Goal: Find specific page/section: Find specific page/section

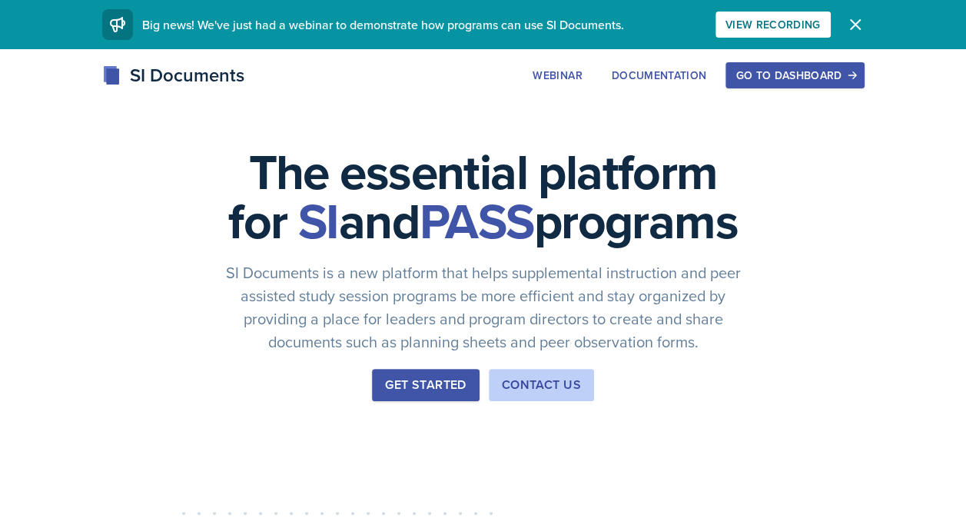
click at [793, 75] on div "Go to Dashboard" at bounding box center [794, 75] width 118 height 12
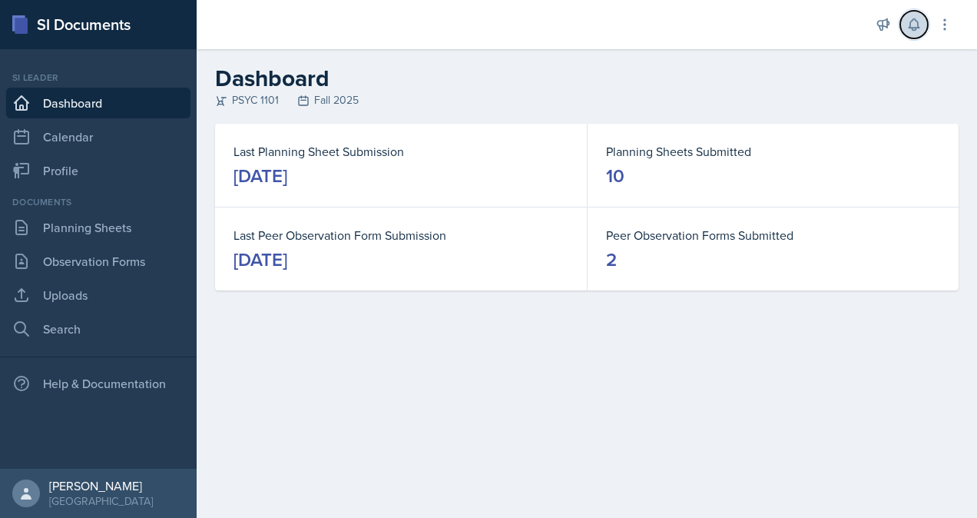
click at [917, 32] on icon at bounding box center [914, 24] width 15 height 15
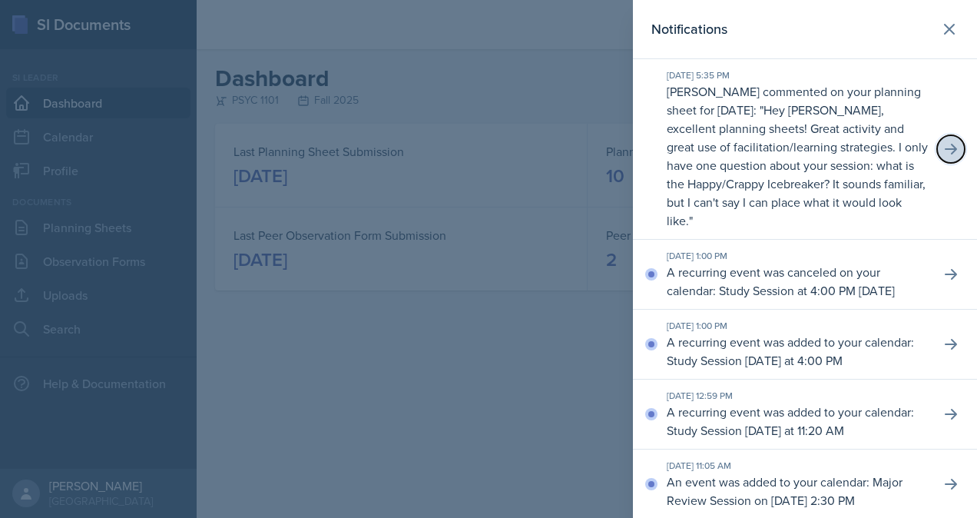
click at [944, 156] on icon at bounding box center [951, 148] width 15 height 15
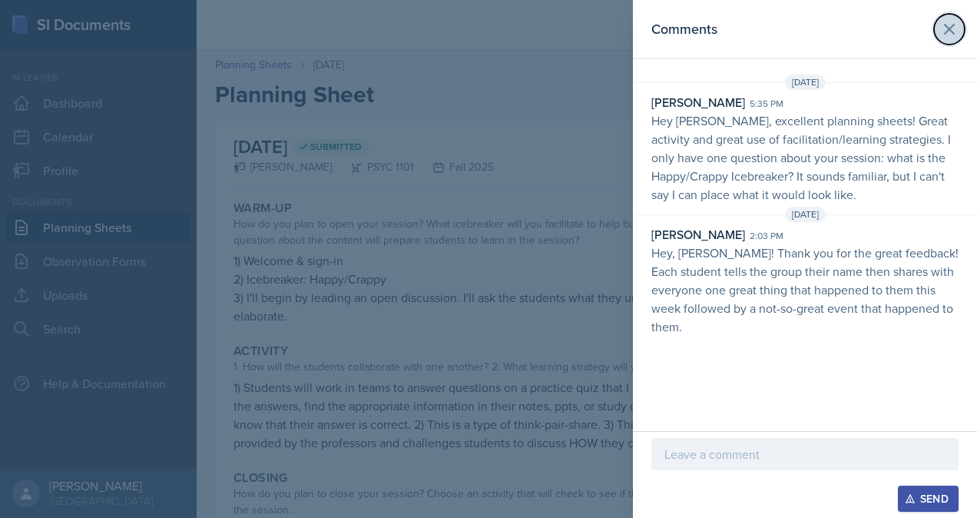
click at [951, 30] on icon at bounding box center [949, 29] width 9 height 9
